Goal: Navigation & Orientation: Find specific page/section

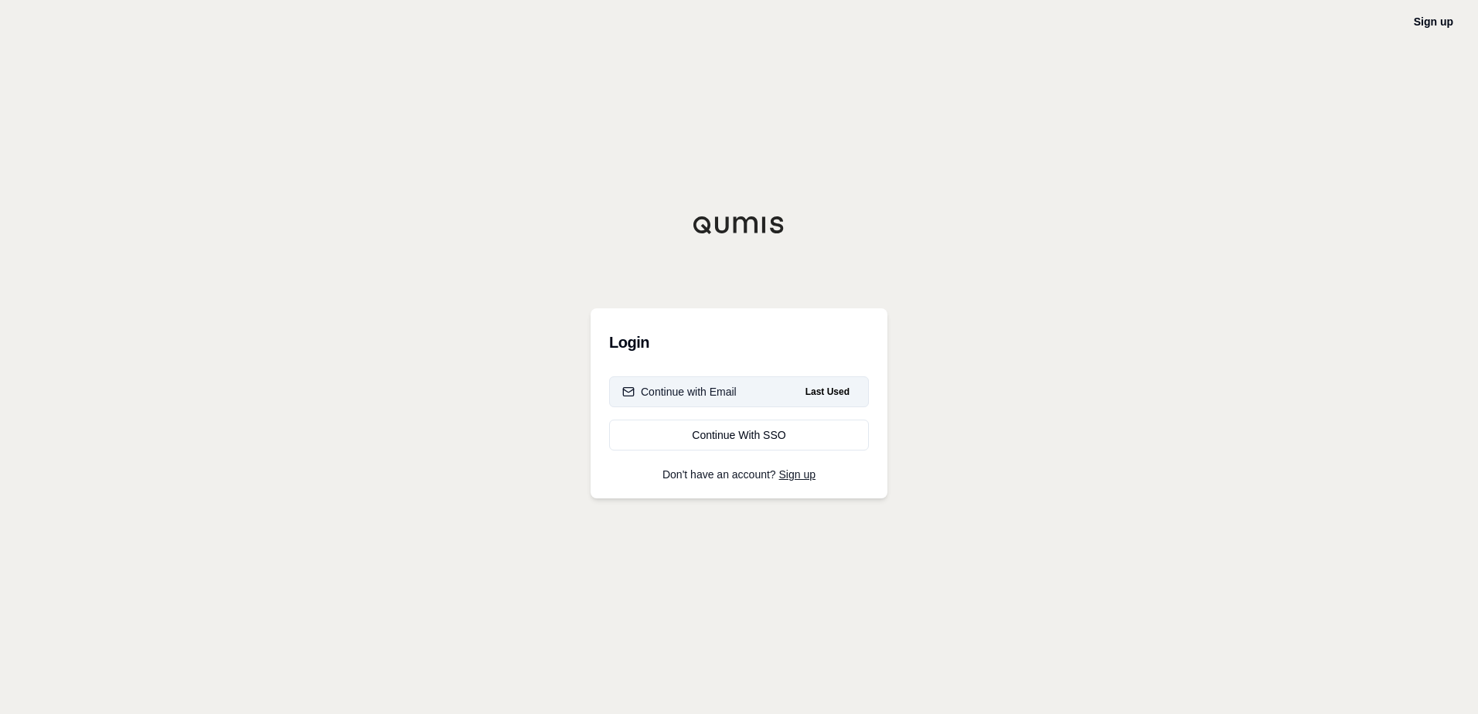
click at [769, 394] on button "Continue with Email Last Used" at bounding box center [739, 392] width 260 height 31
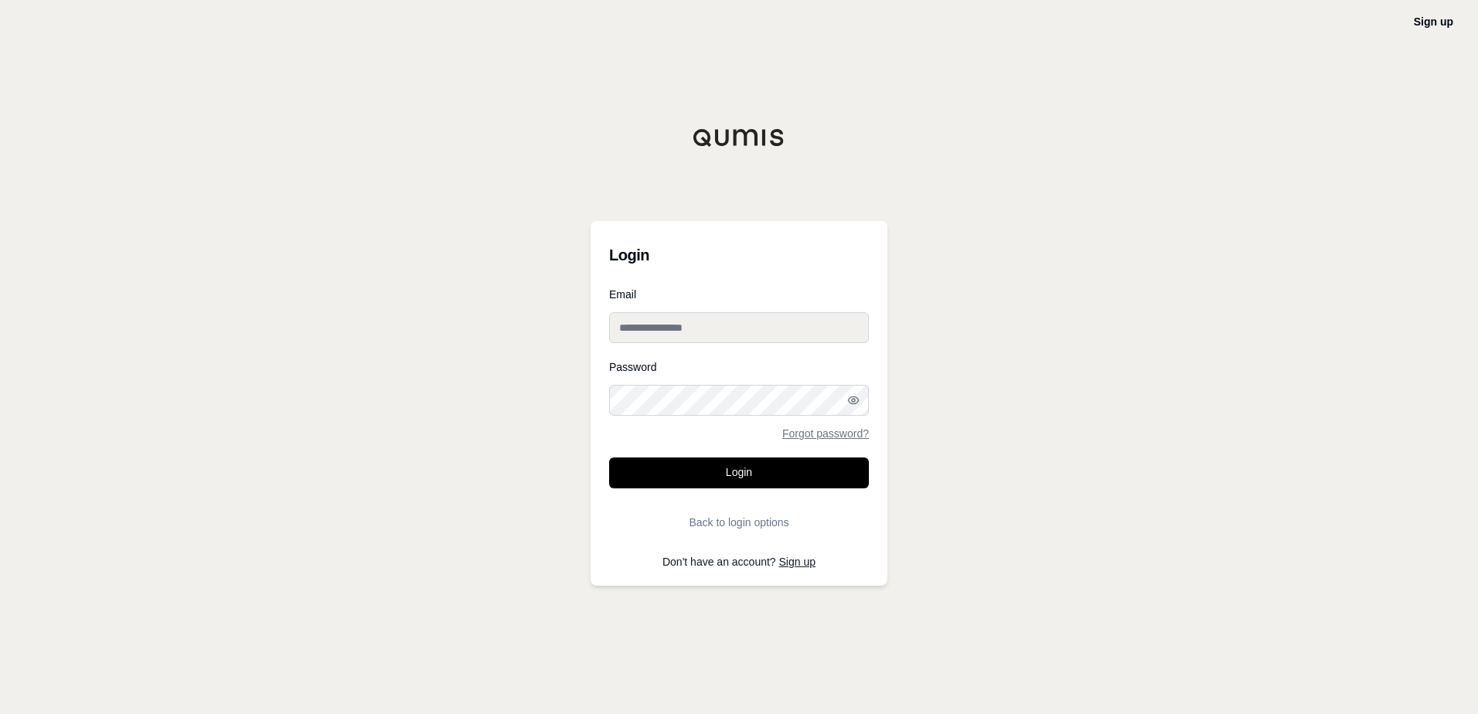
type input "**********"
click at [839, 466] on button "Login" at bounding box center [739, 473] width 260 height 31
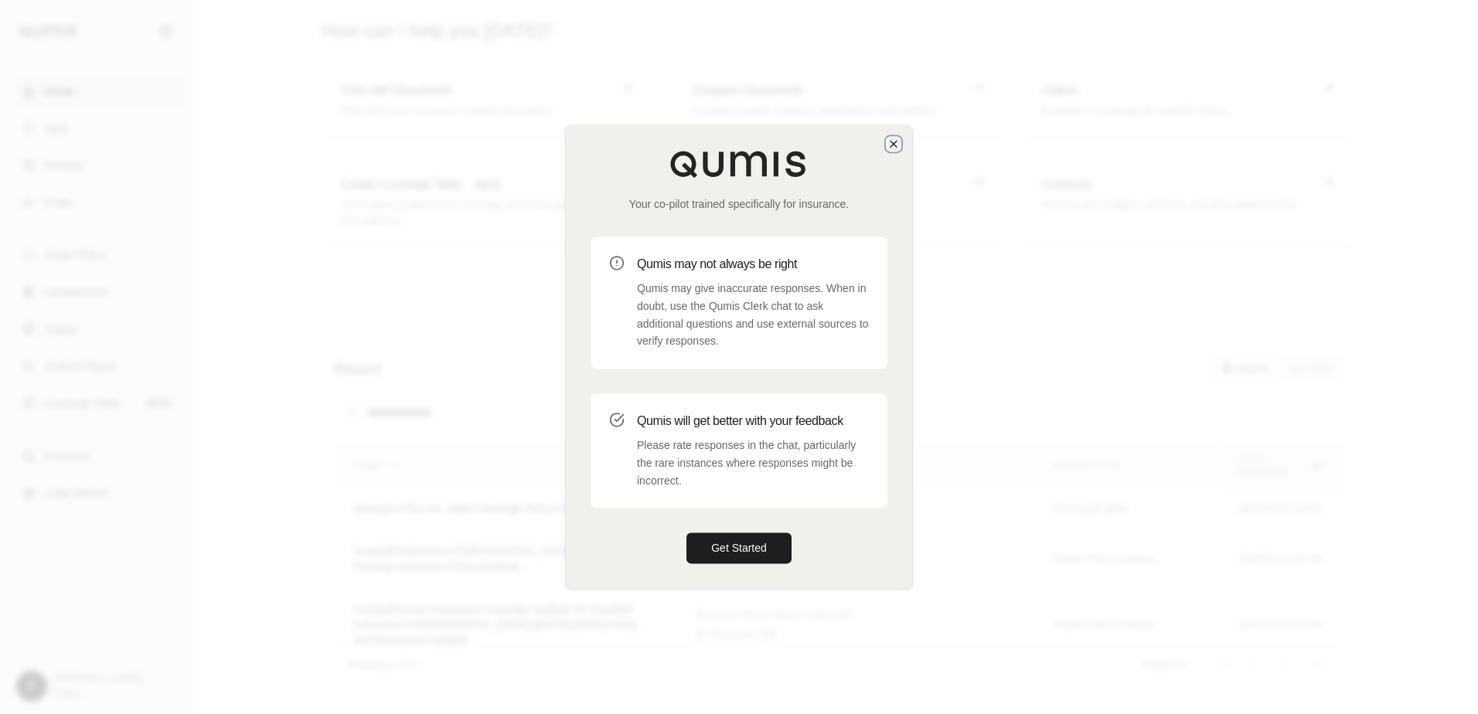
click at [895, 142] on icon "button" at bounding box center [894, 144] width 6 height 6
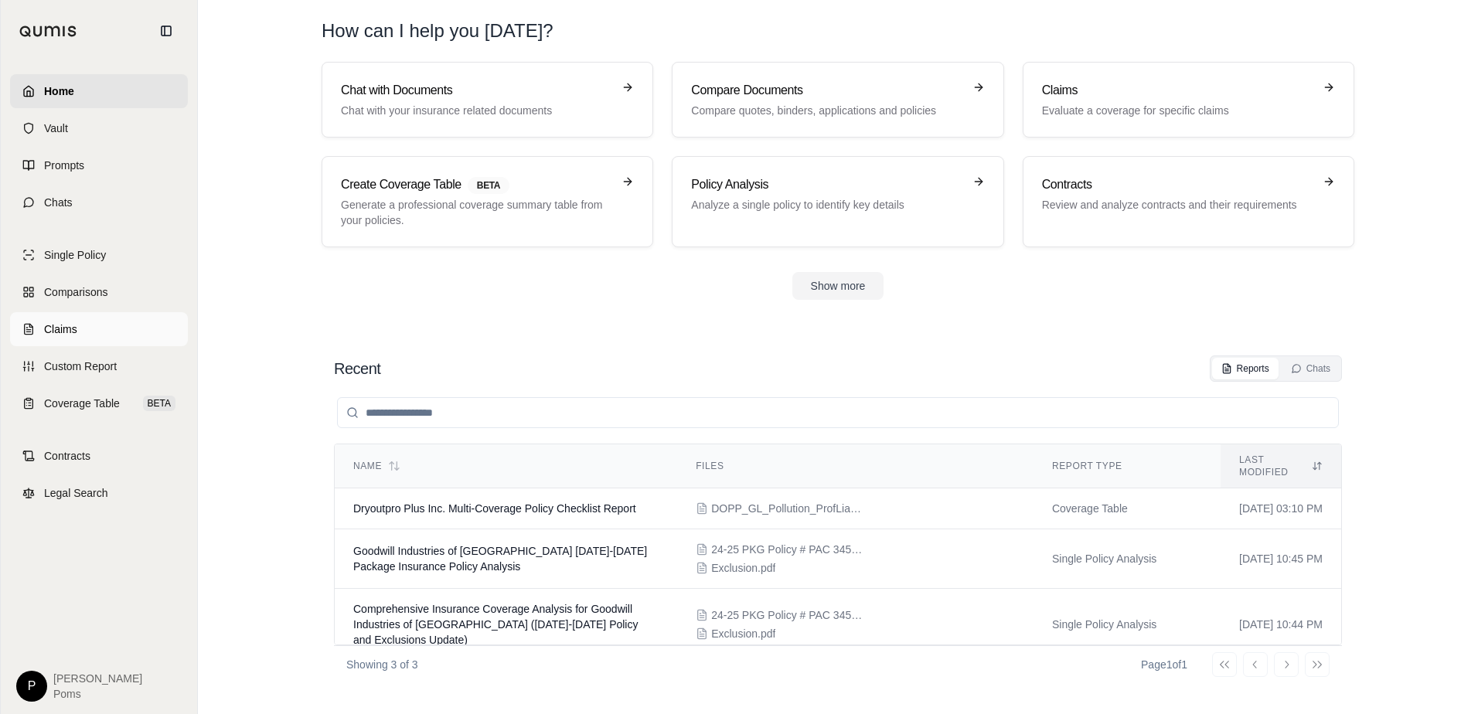
click at [79, 336] on link "Claims" at bounding box center [99, 329] width 178 height 34
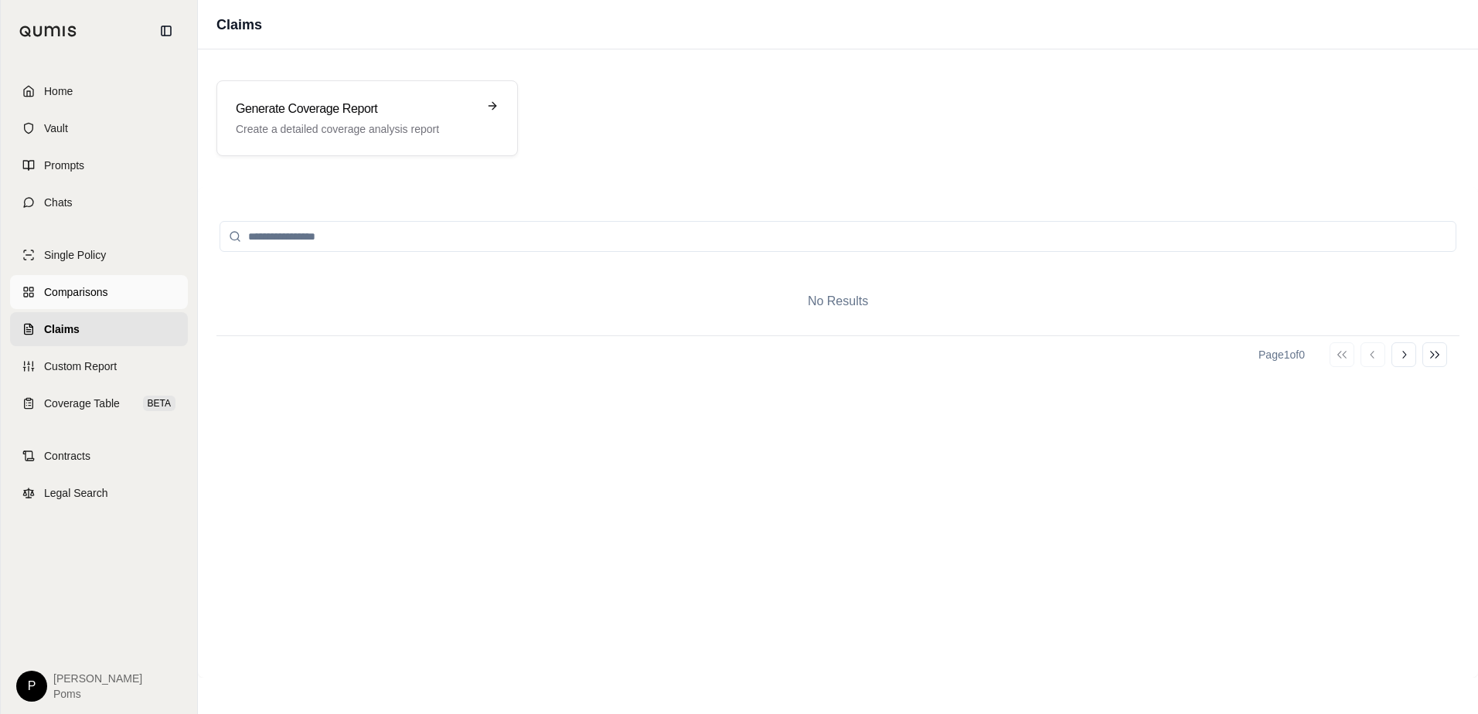
click at [80, 285] on span "Comparisons" at bounding box center [75, 292] width 63 height 15
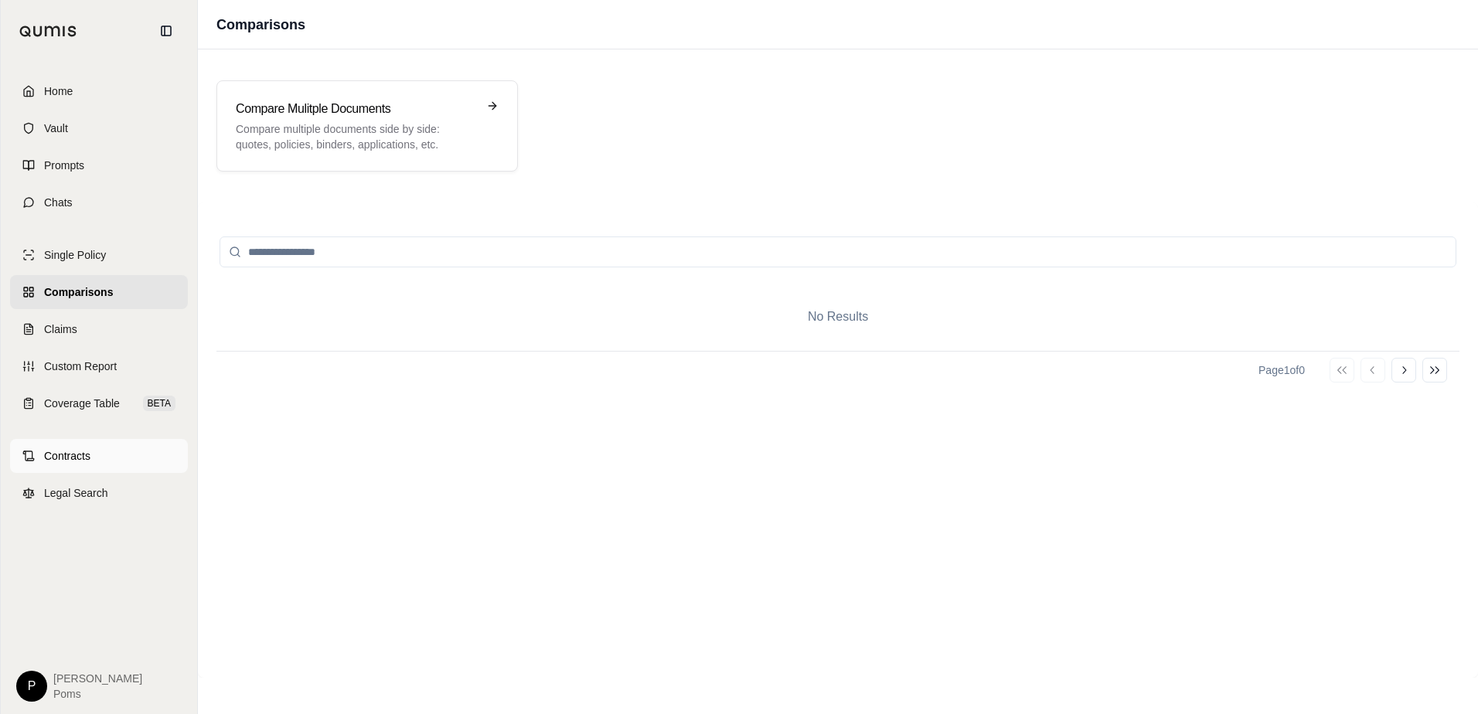
click at [98, 457] on link "Contracts" at bounding box center [99, 456] width 178 height 34
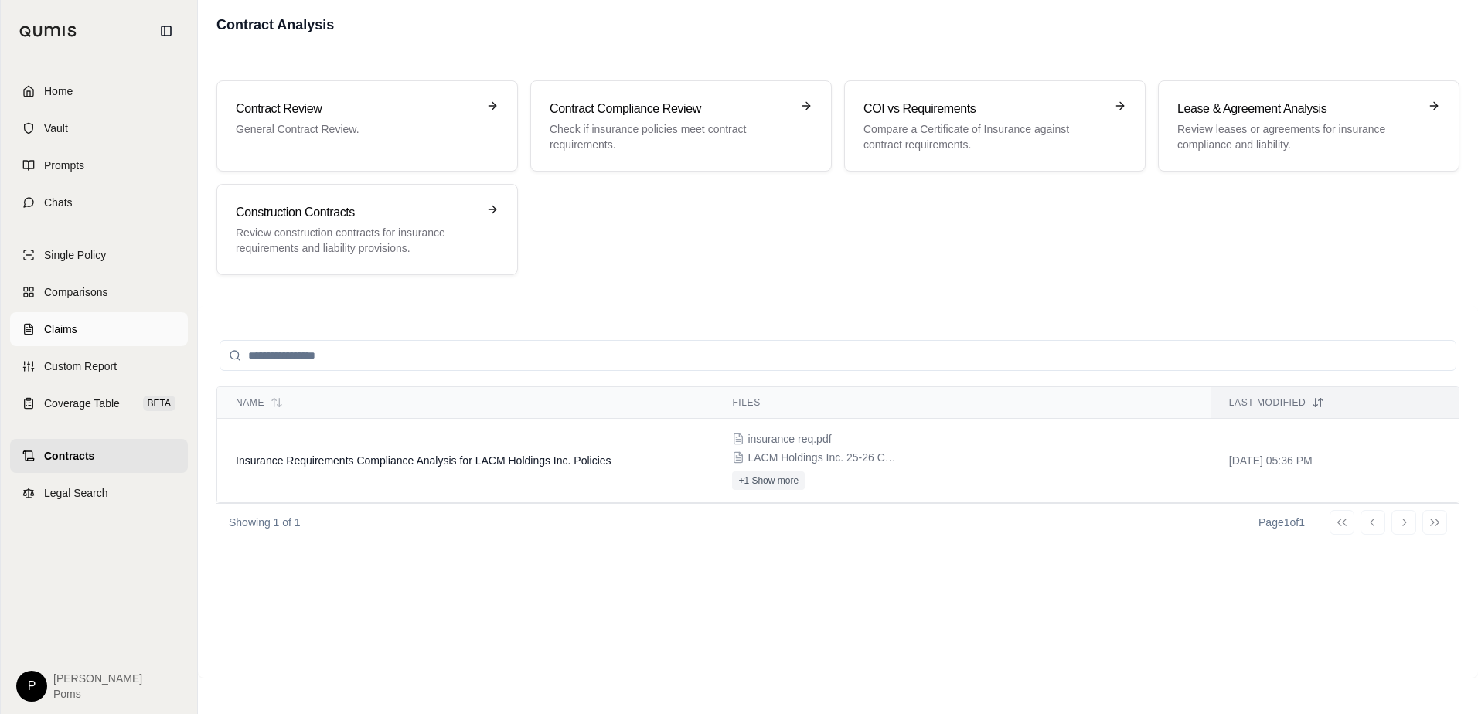
click at [61, 327] on span "Claims" at bounding box center [60, 329] width 33 height 15
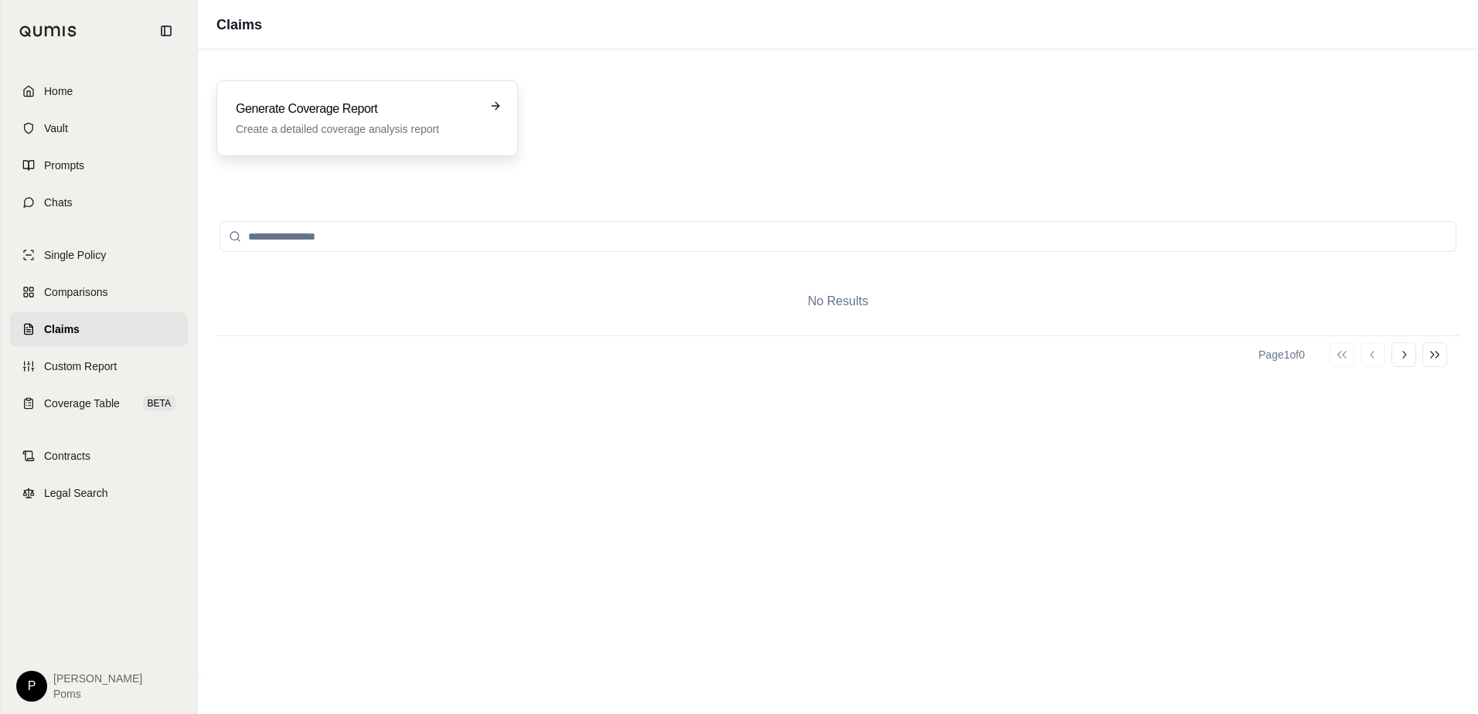
click at [302, 111] on h3 "Generate Coverage Report" at bounding box center [356, 109] width 241 height 19
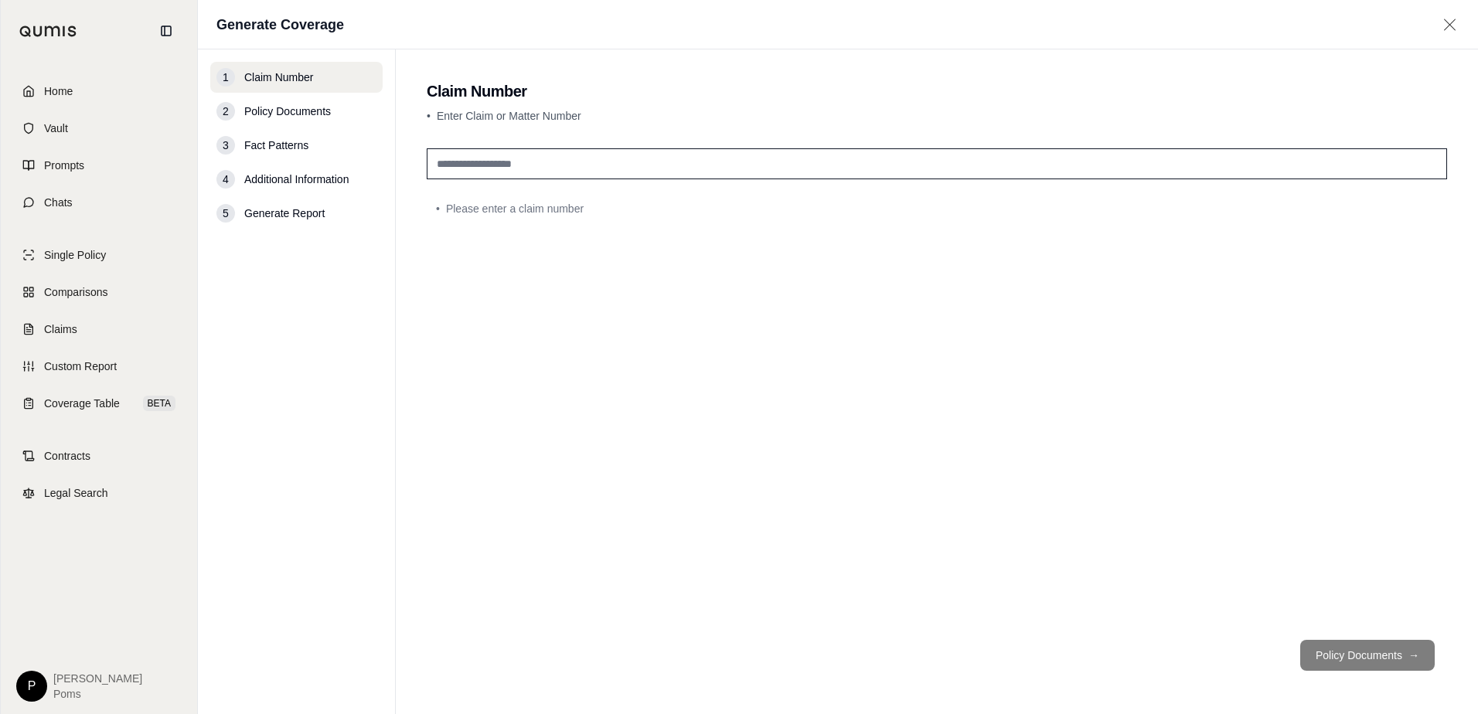
click at [271, 110] on span "Policy Documents" at bounding box center [287, 111] width 87 height 15
click at [60, 325] on span "Claims" at bounding box center [60, 329] width 33 height 15
